Goal: Task Accomplishment & Management: Complete application form

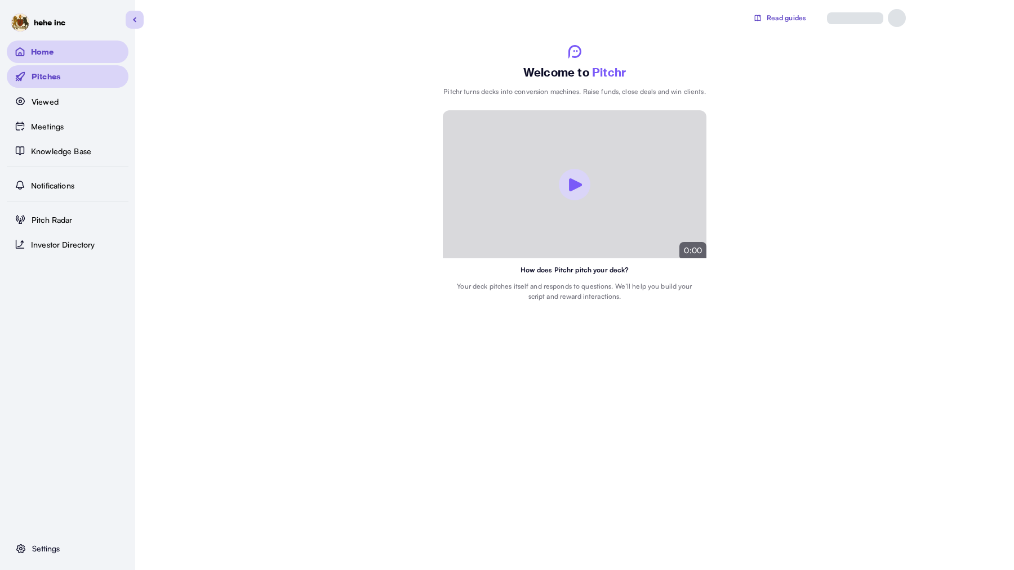
click at [57, 73] on p "Pitches" at bounding box center [46, 77] width 29 height 12
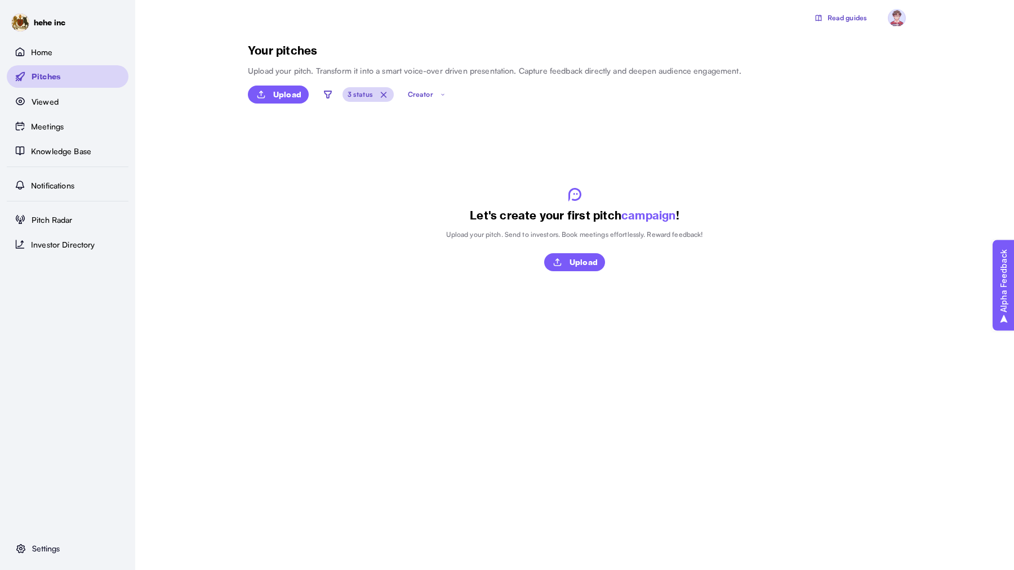
click at [366, 98] on p "3 status" at bounding box center [359, 95] width 25 height 10
click at [251, 172] on div "Let's create your first pitch campaign ! Upload your pitch. Send to investors. …" at bounding box center [574, 229] width 653 height 225
click at [297, 94] on p "Upload" at bounding box center [287, 95] width 28 height 12
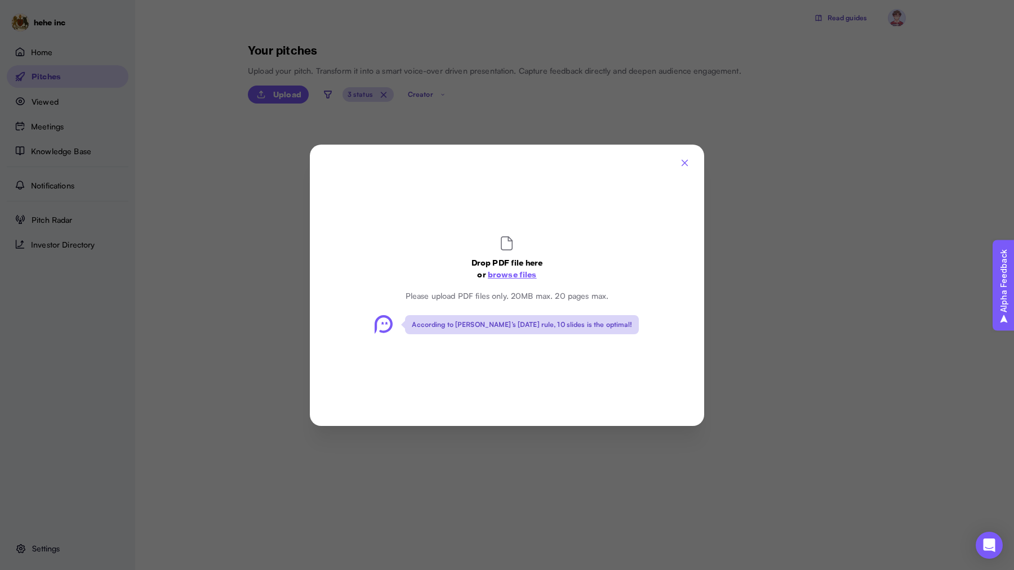
click at [493, 274] on span "browse files" at bounding box center [512, 274] width 49 height 10
type input "**********"
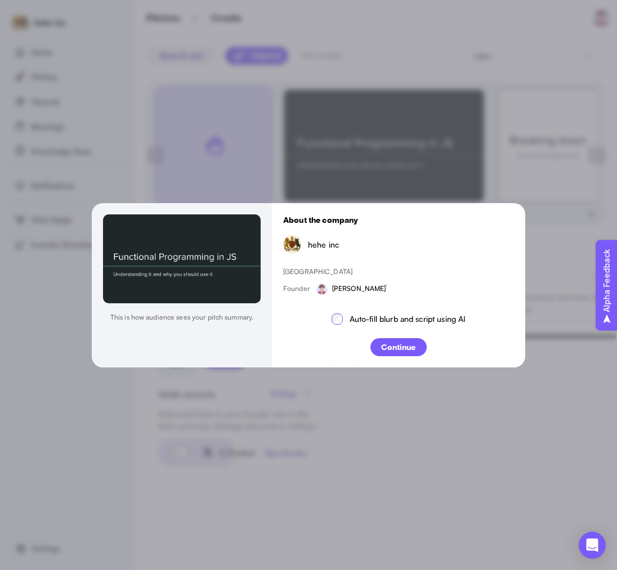
click at [385, 348] on p "Continue" at bounding box center [398, 347] width 34 height 12
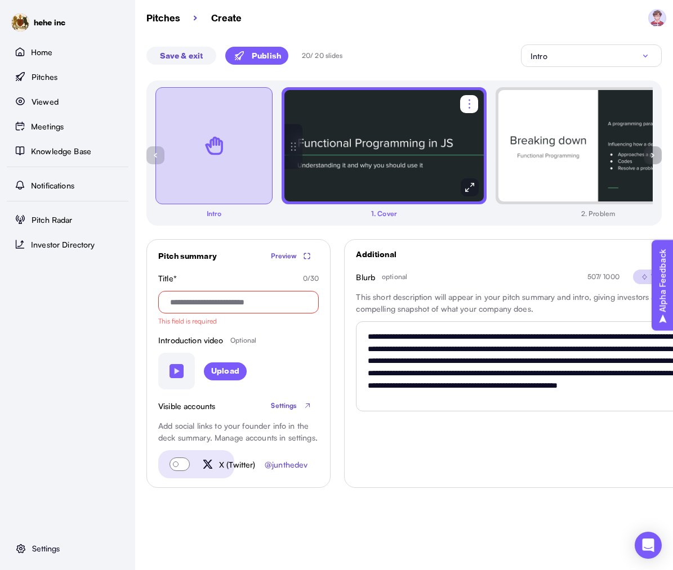
click at [331, 171] on img at bounding box center [384, 146] width 200 height 113
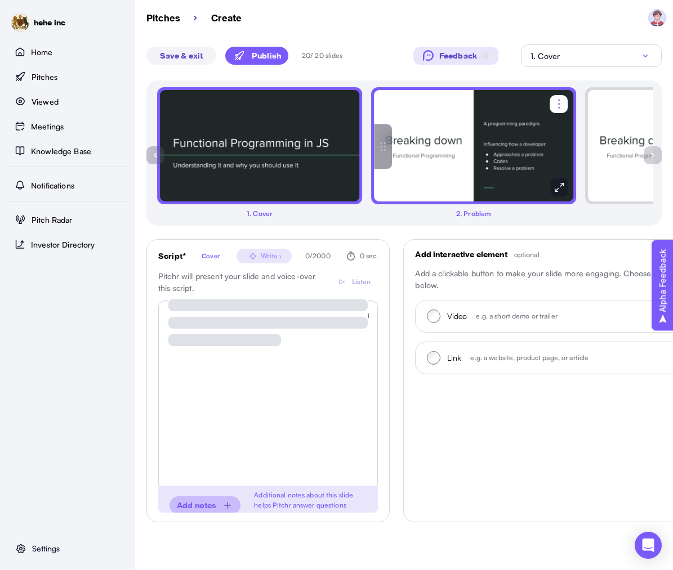
click at [467, 150] on img at bounding box center [473, 146] width 200 height 113
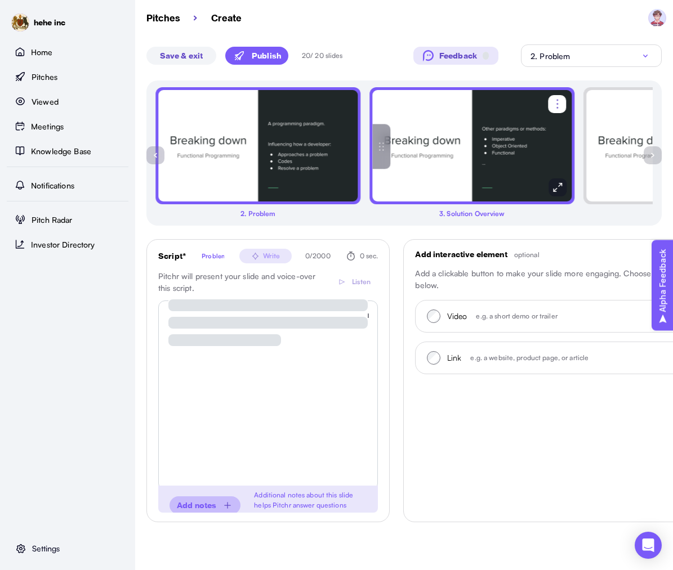
click at [462, 158] on img at bounding box center [472, 146] width 200 height 113
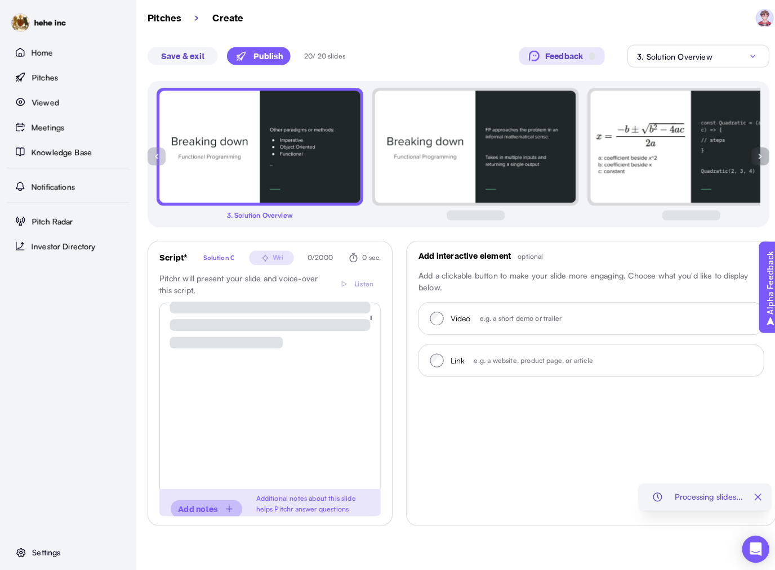
type textarea "**********"
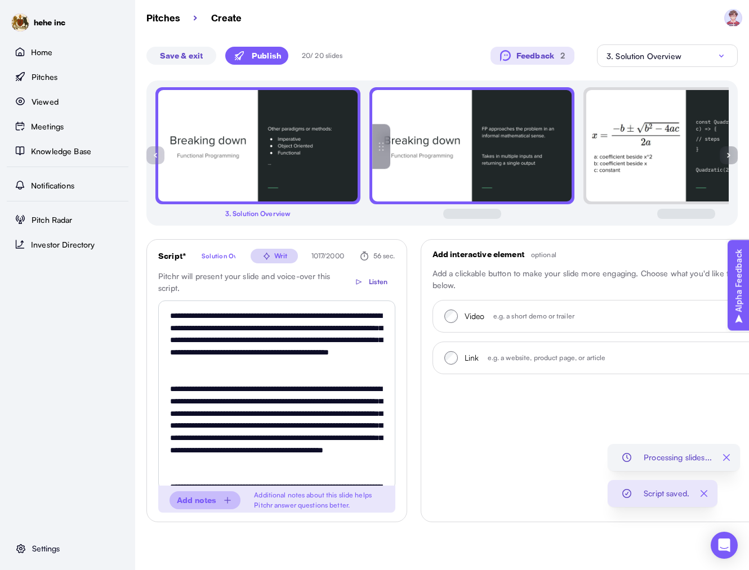
click at [508, 181] on img at bounding box center [472, 146] width 200 height 113
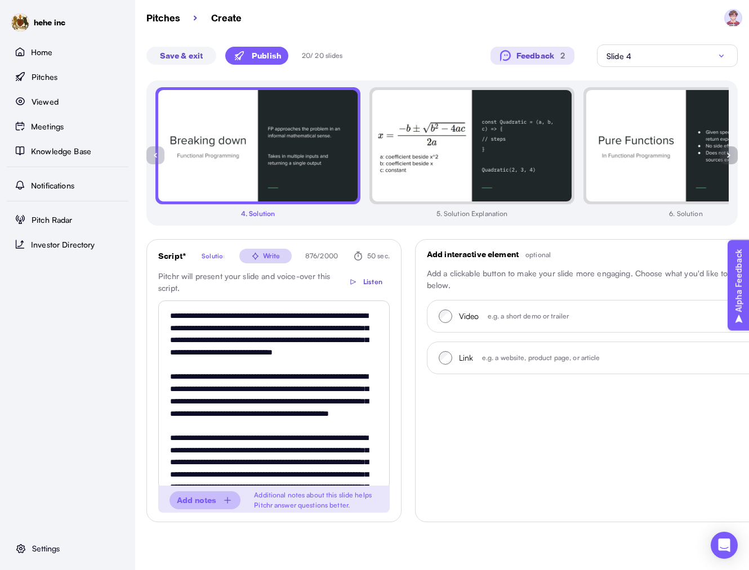
type textarea "**********"
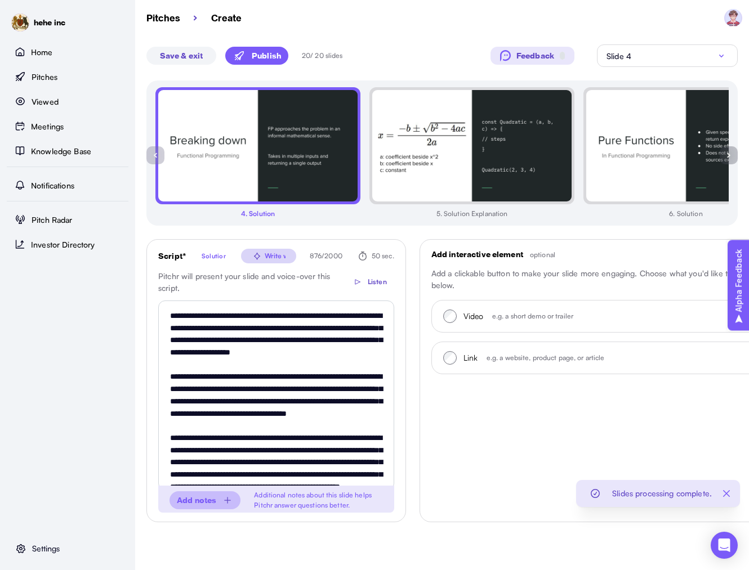
click at [726, 159] on button "button" at bounding box center [729, 155] width 18 height 18
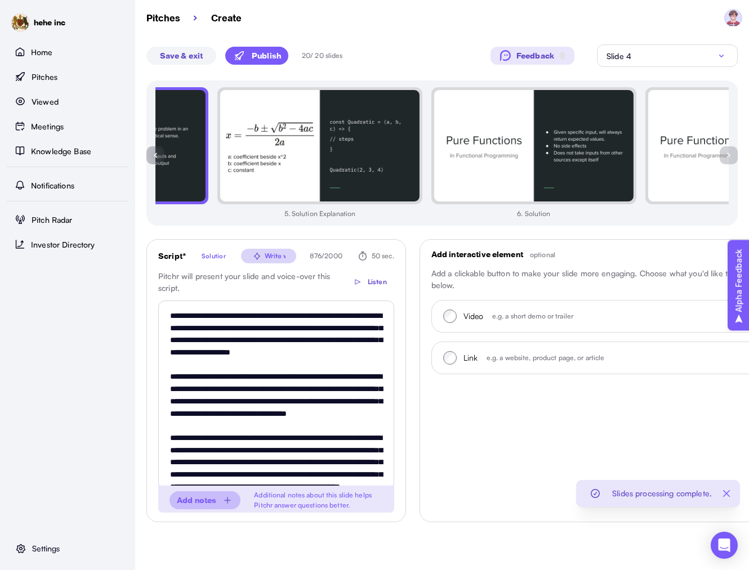
click at [726, 159] on button "button" at bounding box center [729, 155] width 18 height 18
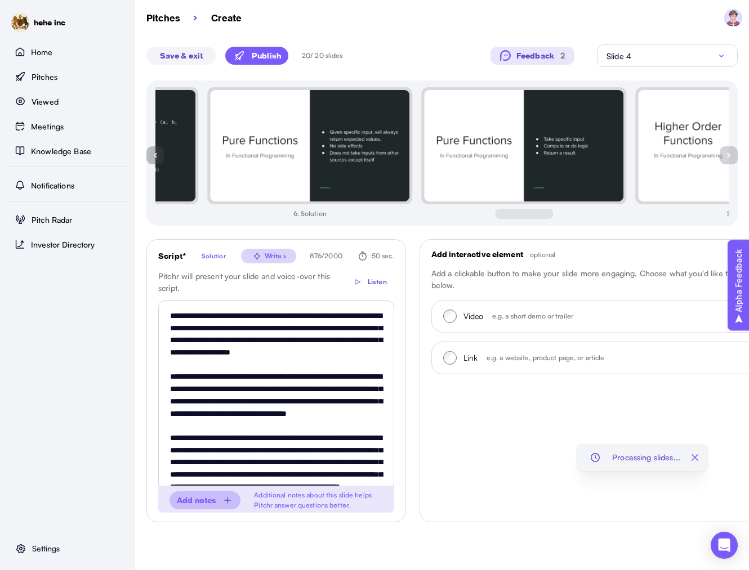
click at [726, 159] on button "button" at bounding box center [729, 155] width 18 height 18
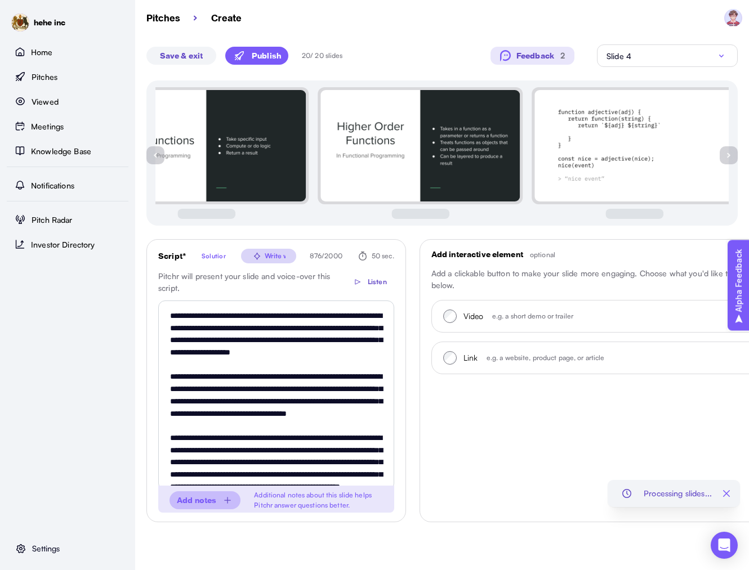
click at [726, 159] on button "button" at bounding box center [729, 155] width 18 height 18
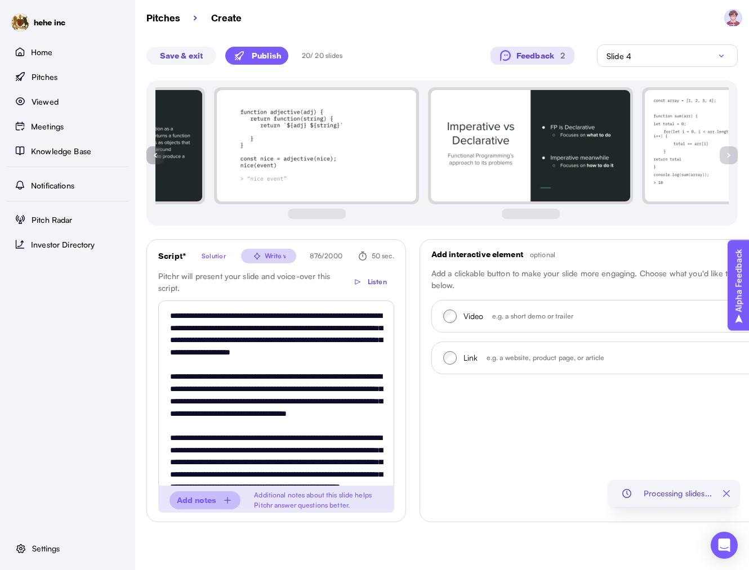
click at [726, 159] on button "button" at bounding box center [729, 155] width 18 height 18
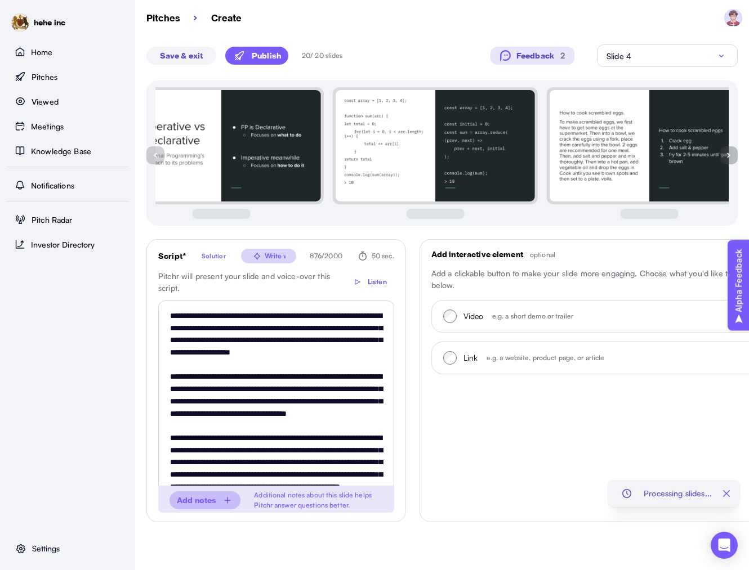
click at [726, 159] on button "button" at bounding box center [729, 155] width 18 height 18
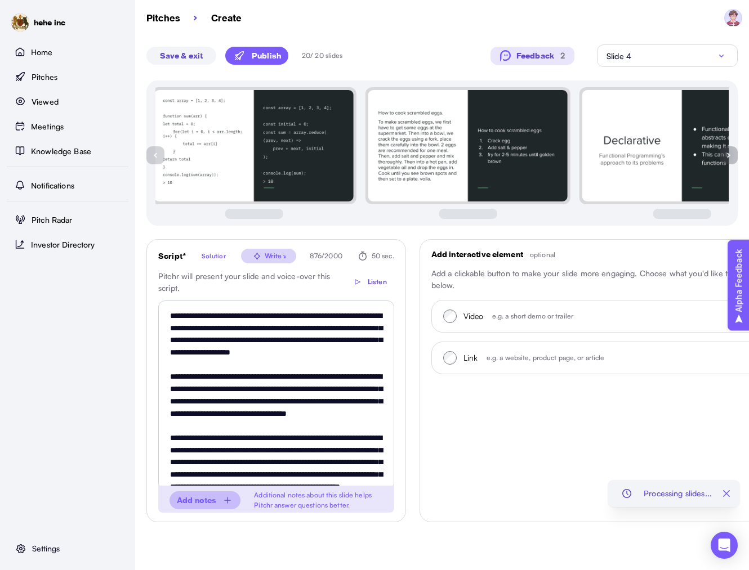
click at [726, 159] on button "button" at bounding box center [729, 155] width 18 height 18
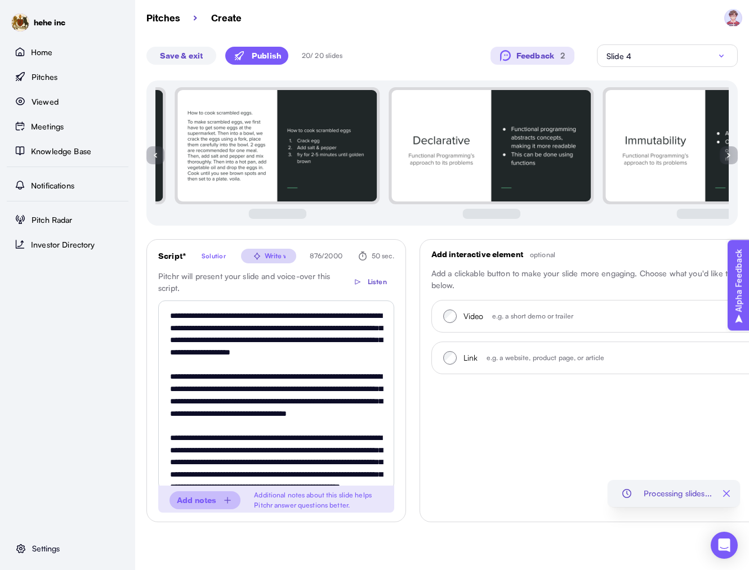
click at [726, 159] on button "button" at bounding box center [729, 155] width 18 height 18
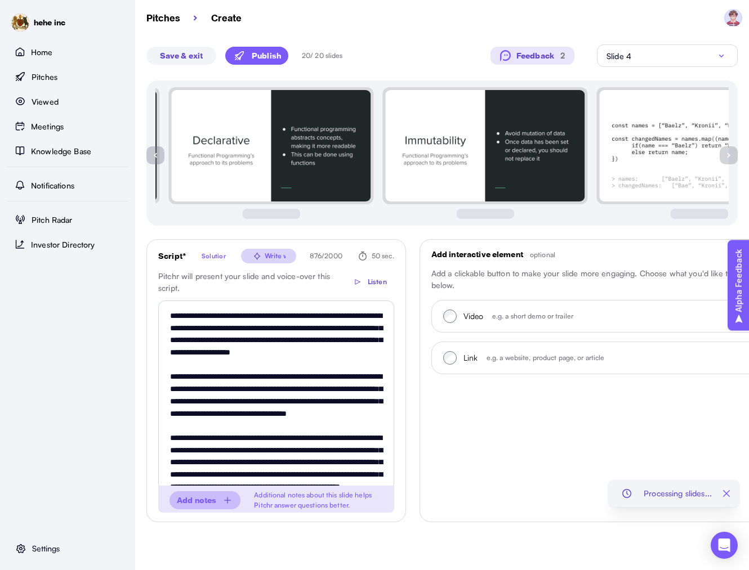
click at [726, 159] on button "button" at bounding box center [729, 155] width 18 height 18
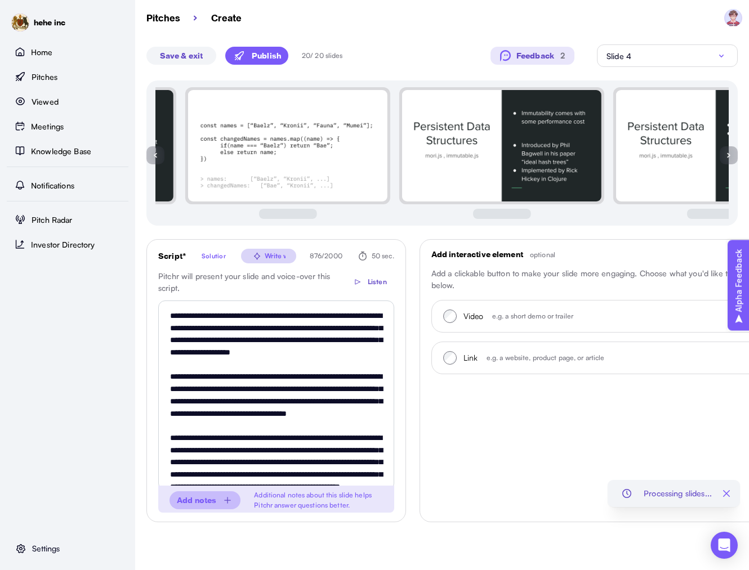
click at [726, 159] on button "button" at bounding box center [729, 155] width 18 height 18
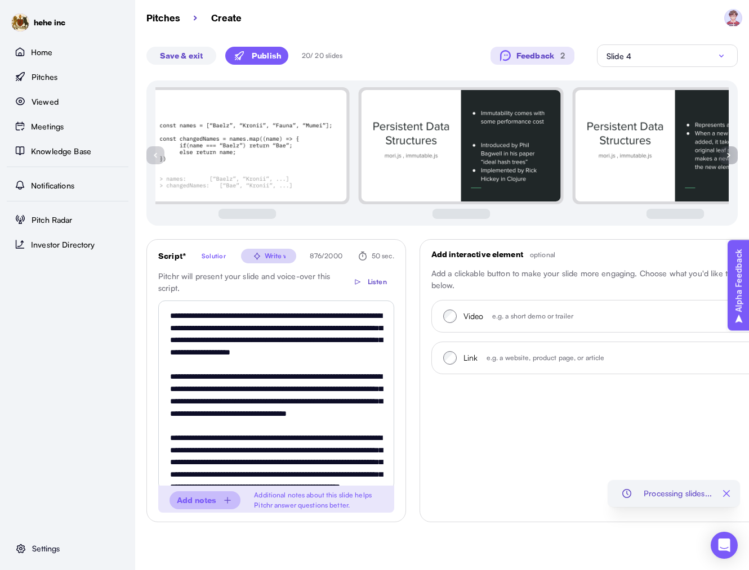
click at [726, 159] on button "button" at bounding box center [729, 155] width 18 height 18
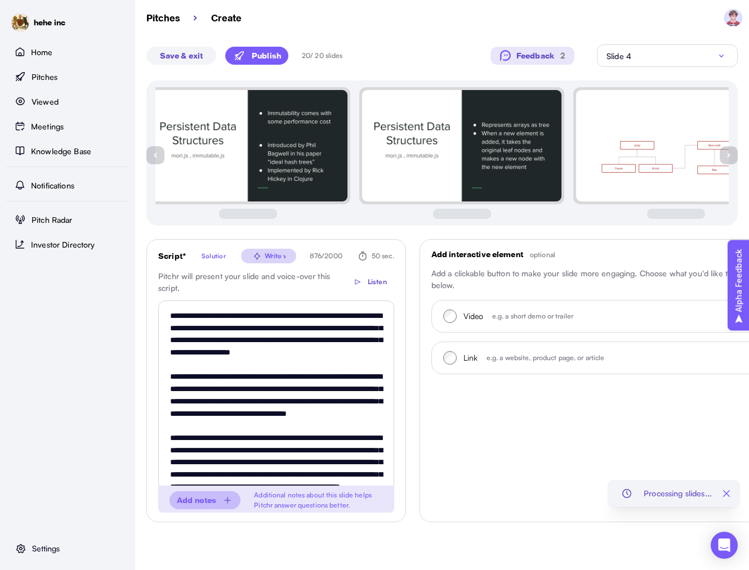
click at [726, 159] on button "button" at bounding box center [729, 155] width 18 height 18
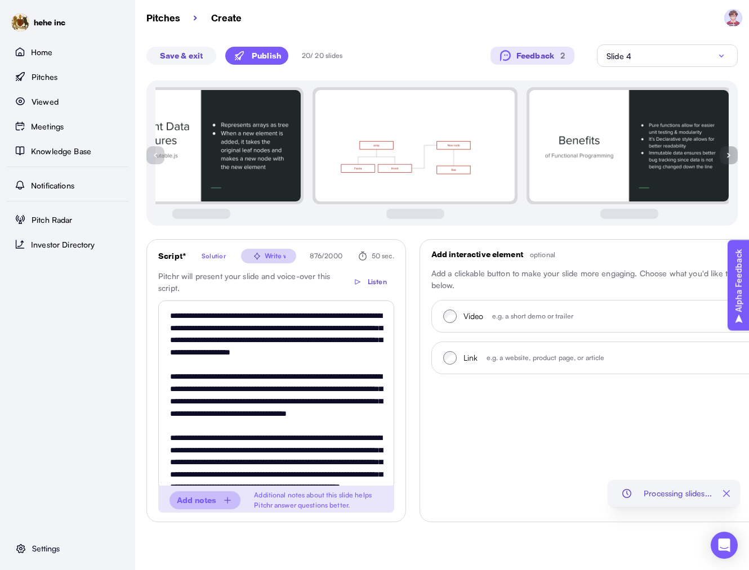
click at [726, 159] on button "button" at bounding box center [729, 155] width 18 height 18
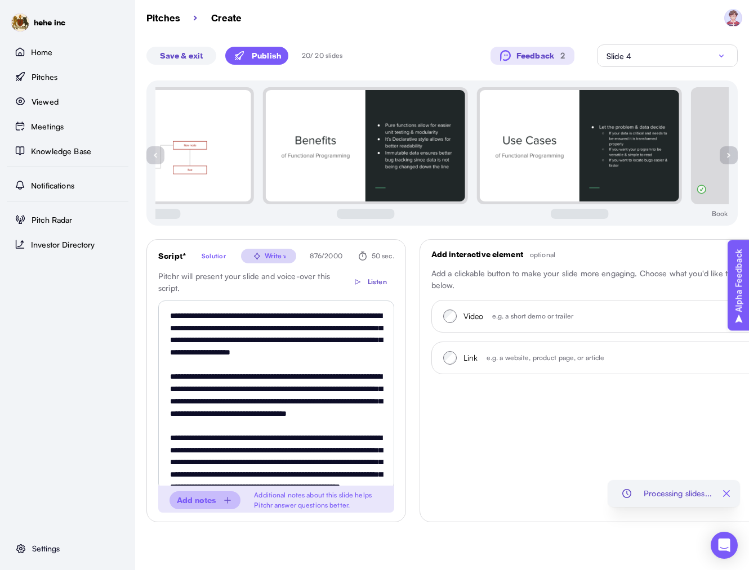
click at [726, 159] on button "button" at bounding box center [729, 155] width 18 height 18
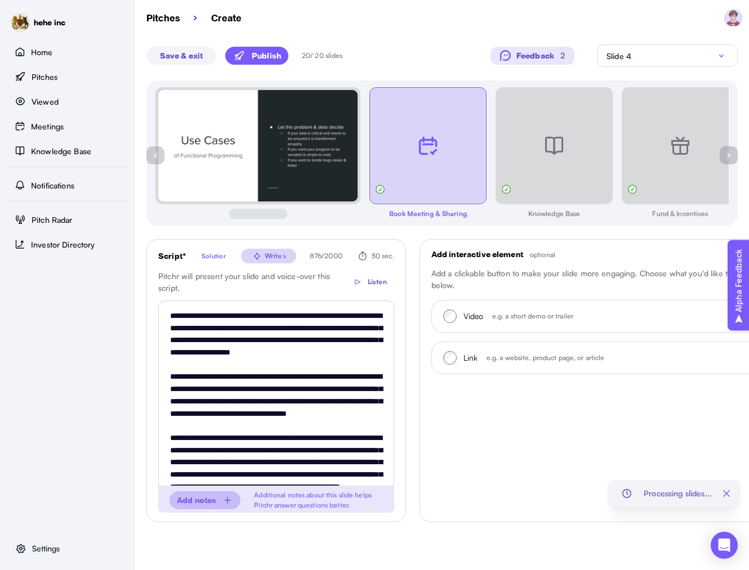
click at [449, 144] on div at bounding box center [429, 142] width 113 height 108
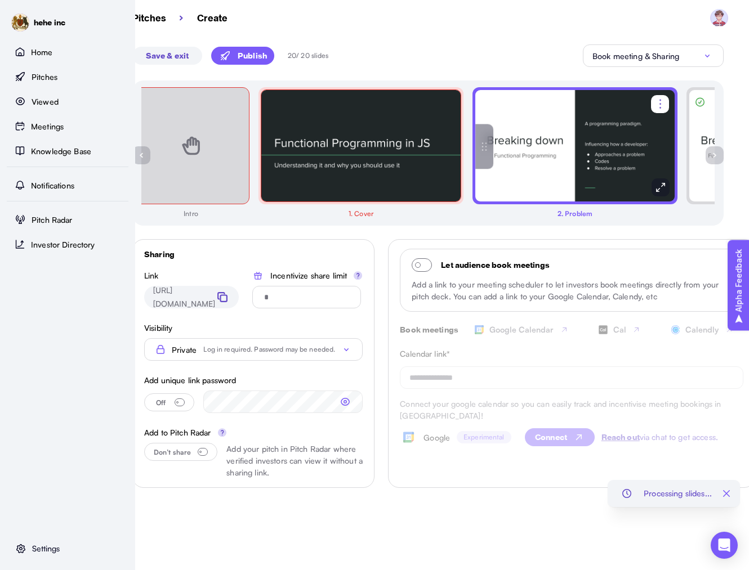
scroll to position [0, 20]
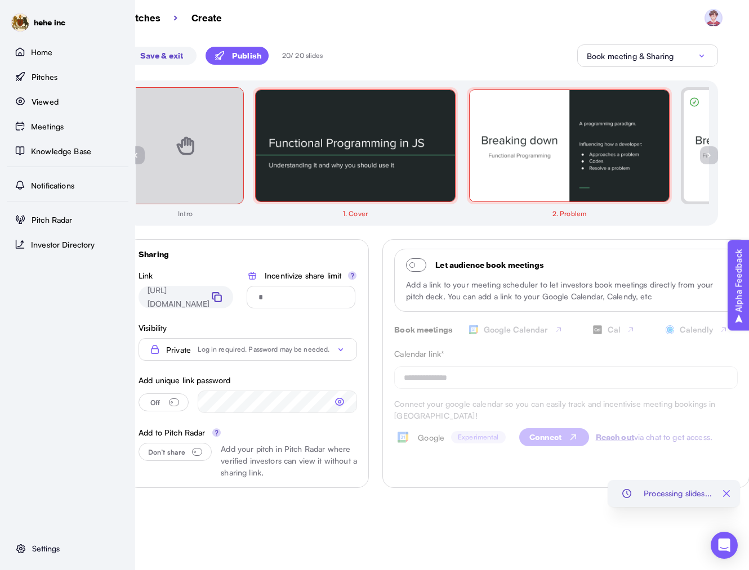
click at [715, 158] on button "button" at bounding box center [709, 155] width 18 height 18
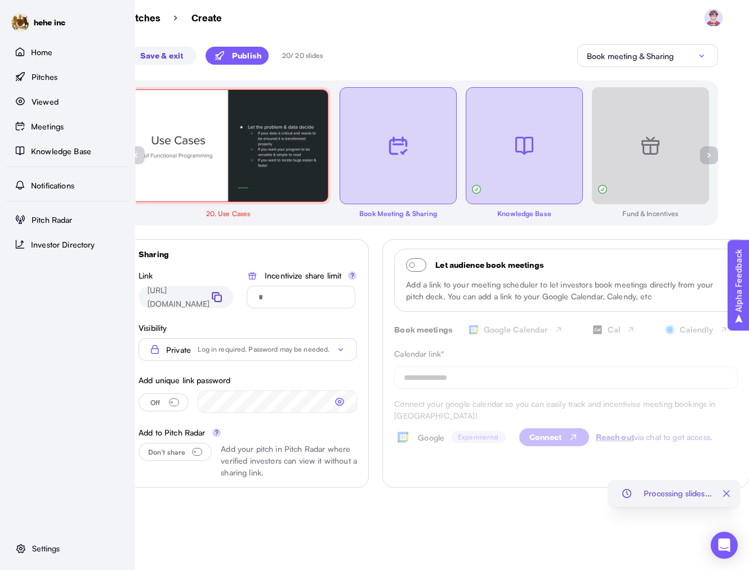
click at [546, 150] on div at bounding box center [526, 142] width 113 height 108
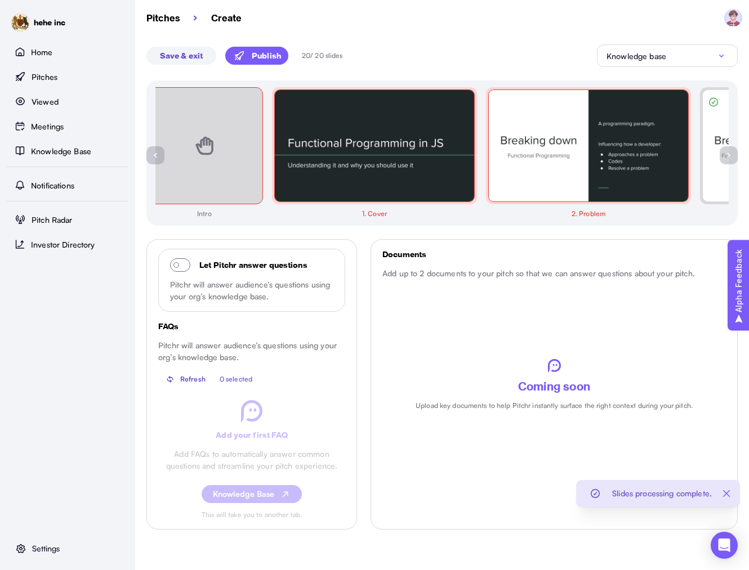
click at [727, 157] on button "button" at bounding box center [729, 155] width 18 height 18
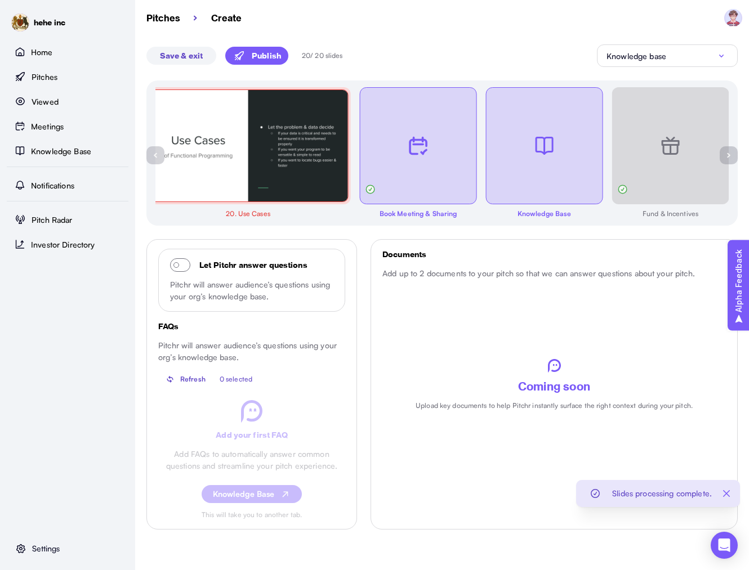
click at [428, 153] on div at bounding box center [420, 142] width 113 height 108
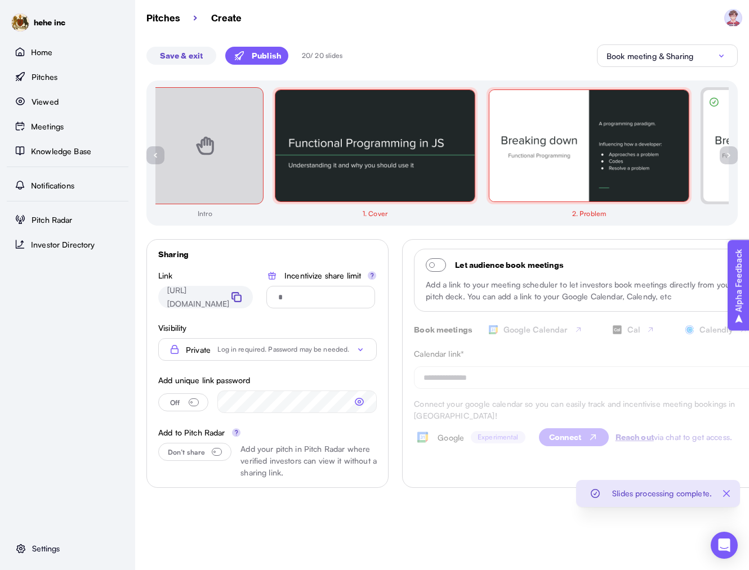
click at [727, 158] on button "button" at bounding box center [729, 155] width 18 height 18
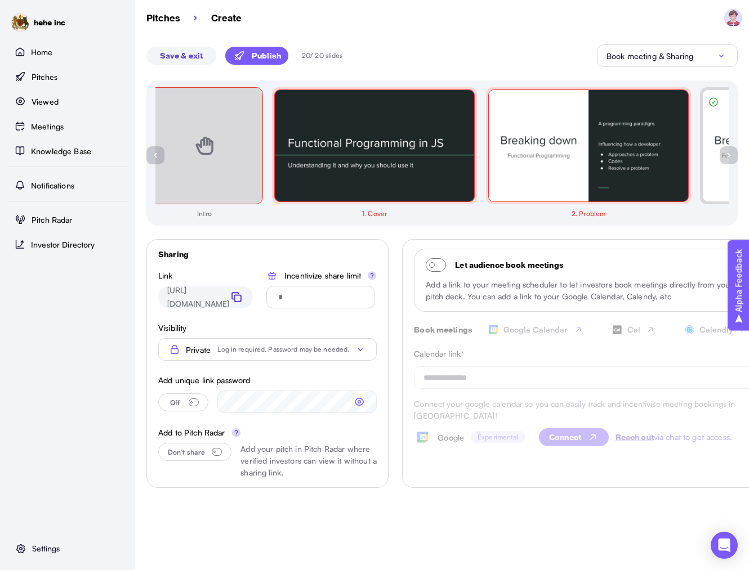
click at [728, 153] on button "button" at bounding box center [729, 155] width 18 height 18
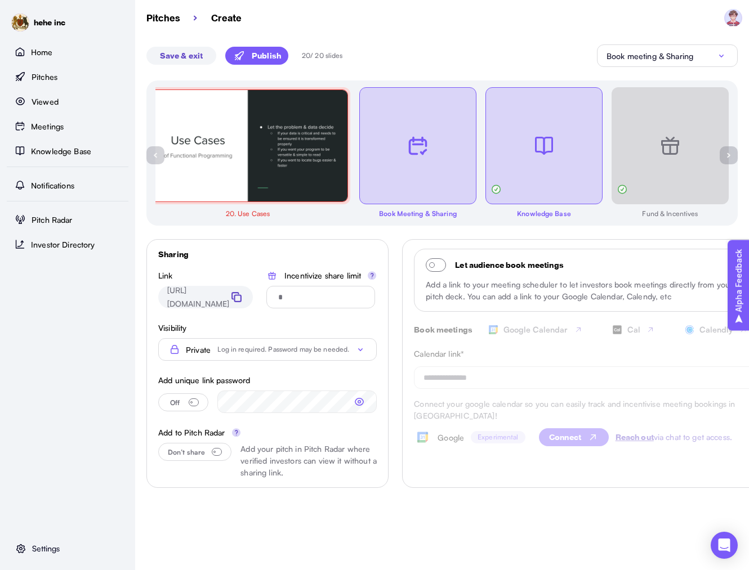
click at [572, 161] on div at bounding box center [545, 142] width 113 height 108
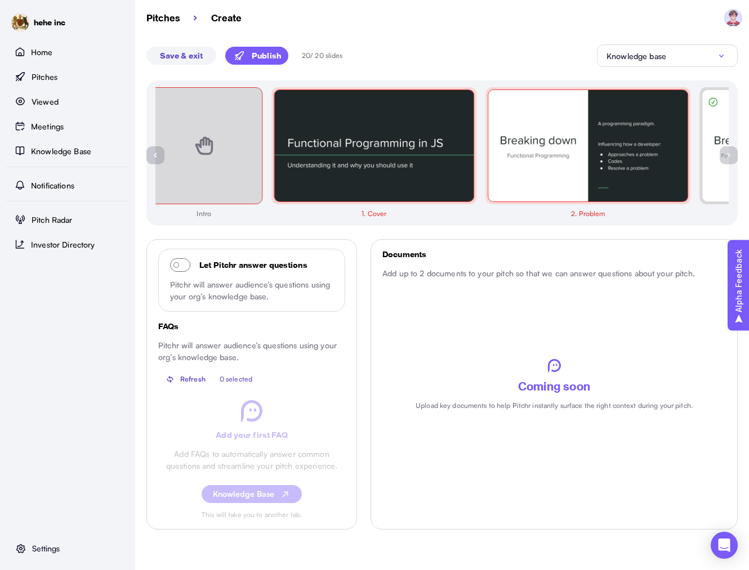
click at [727, 153] on button "button" at bounding box center [729, 155] width 18 height 18
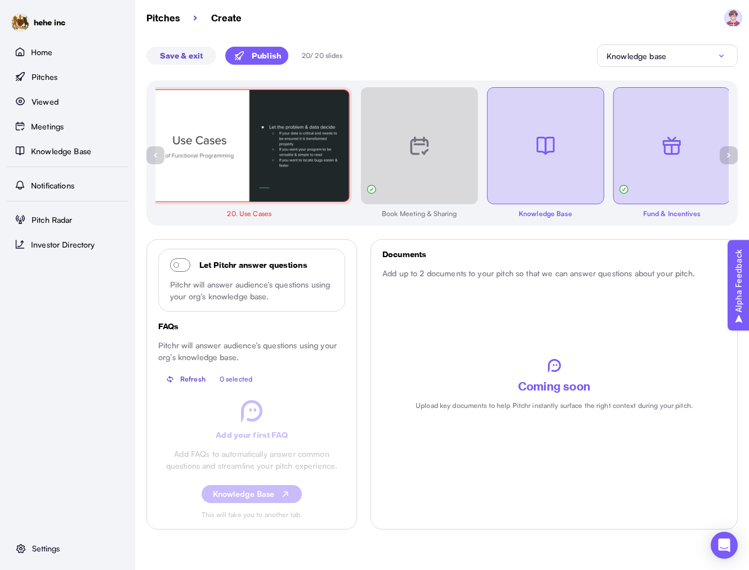
click at [636, 151] on div at bounding box center [673, 142] width 113 height 108
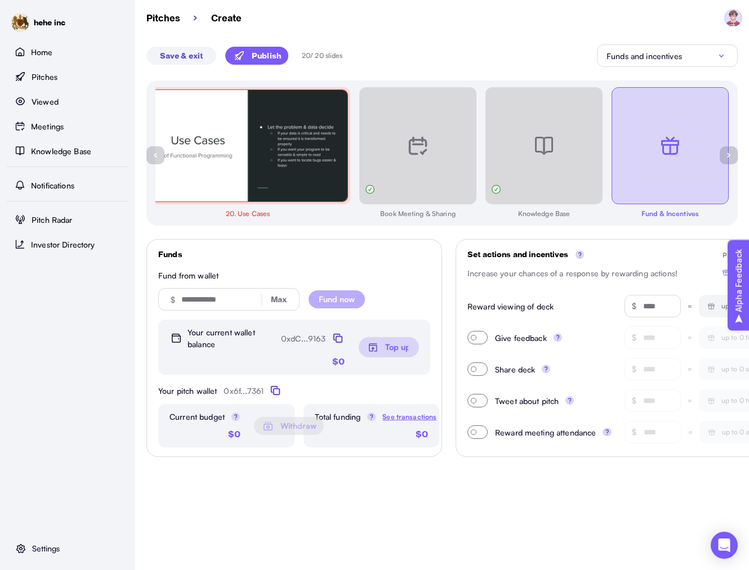
click at [150, 155] on button "button" at bounding box center [155, 155] width 18 height 18
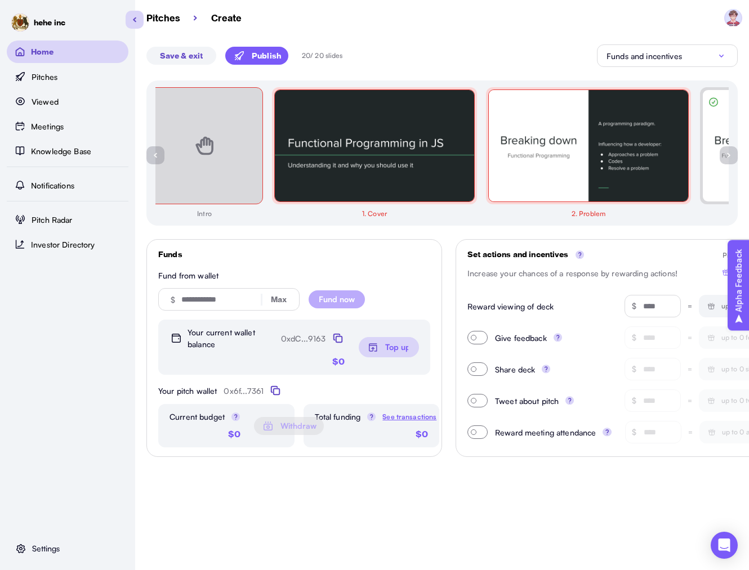
click at [59, 51] on div "Home" at bounding box center [68, 52] width 122 height 23
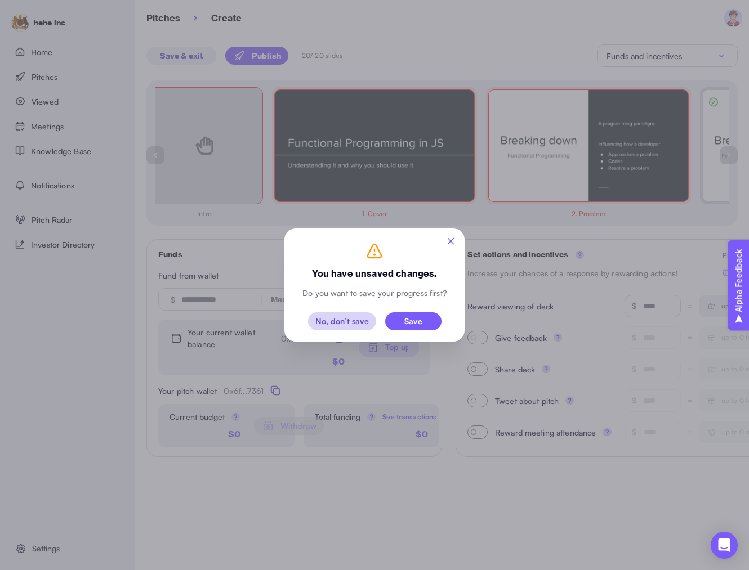
click at [414, 323] on div "Save" at bounding box center [413, 322] width 18 height 8
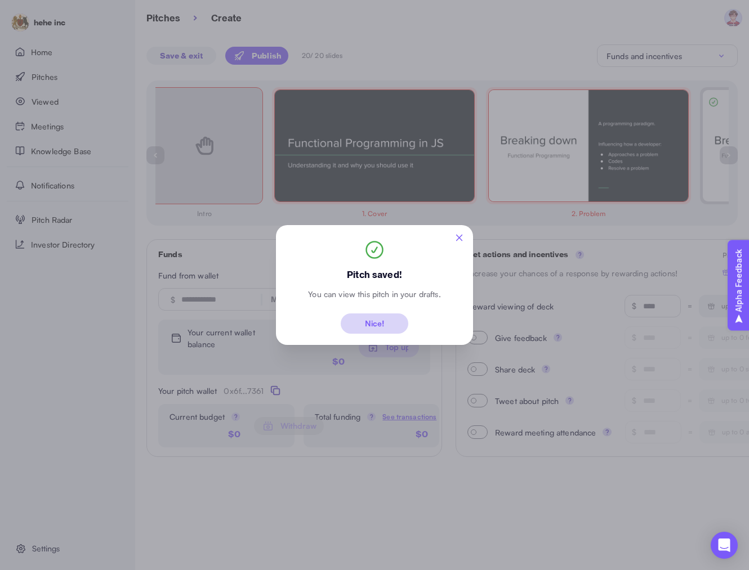
click at [377, 332] on span "Nice!" at bounding box center [374, 323] width 19 height 19
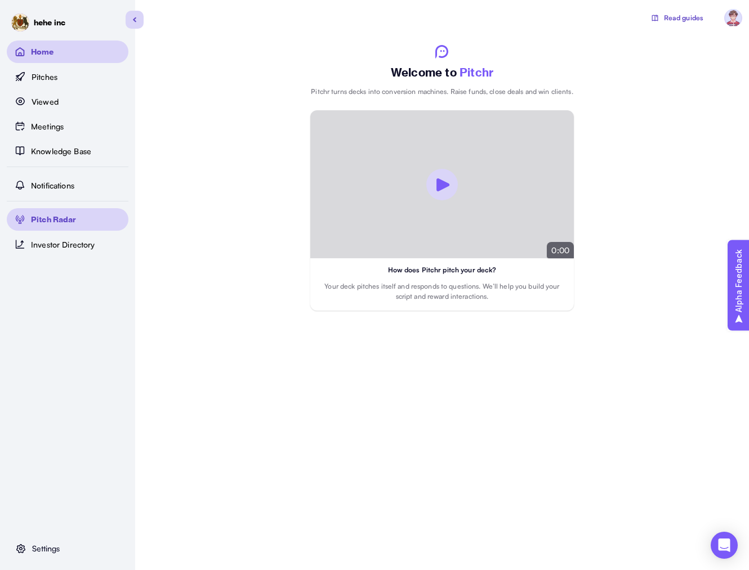
click at [73, 218] on p "Pitch Radar" at bounding box center [54, 220] width 46 height 12
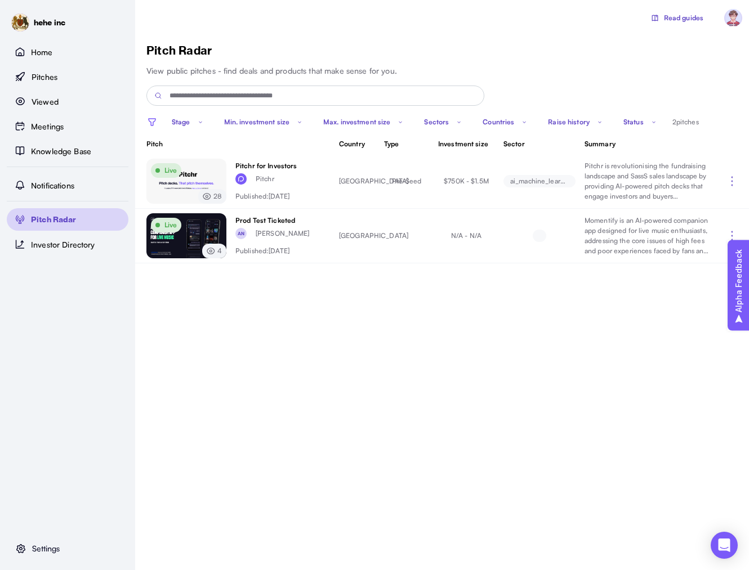
click at [300, 345] on main "Read guides Pitch Radar View public pitches - find deals and products that make…" at bounding box center [374, 285] width 749 height 570
click at [64, 248] on p "Investor Directory" at bounding box center [66, 245] width 71 height 12
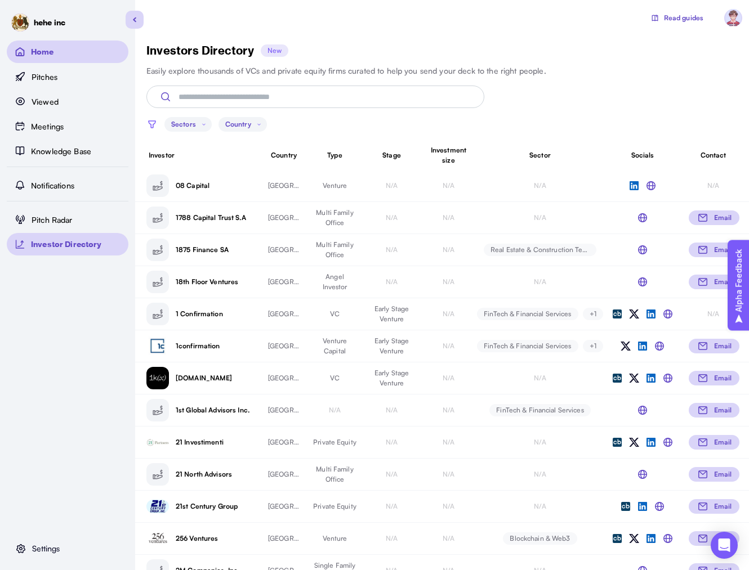
click at [54, 52] on div "Home" at bounding box center [68, 52] width 122 height 23
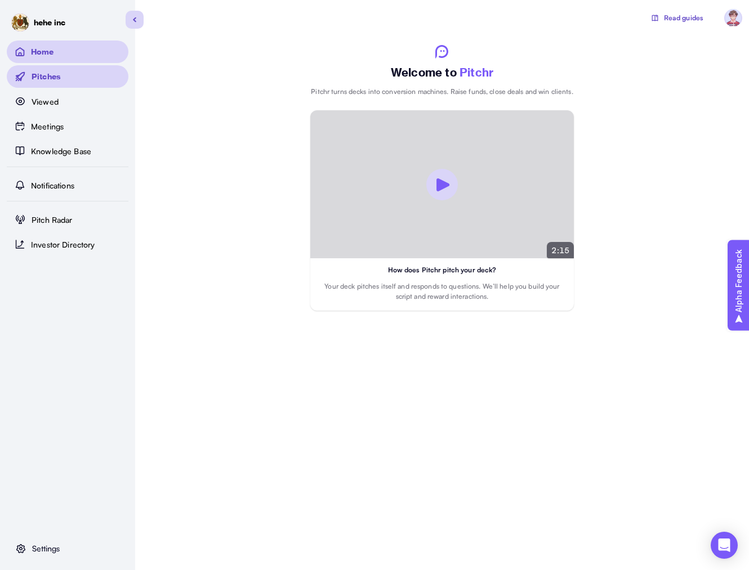
click at [57, 82] on p "Pitches" at bounding box center [46, 77] width 29 height 12
